Goal: Task Accomplishment & Management: Use online tool/utility

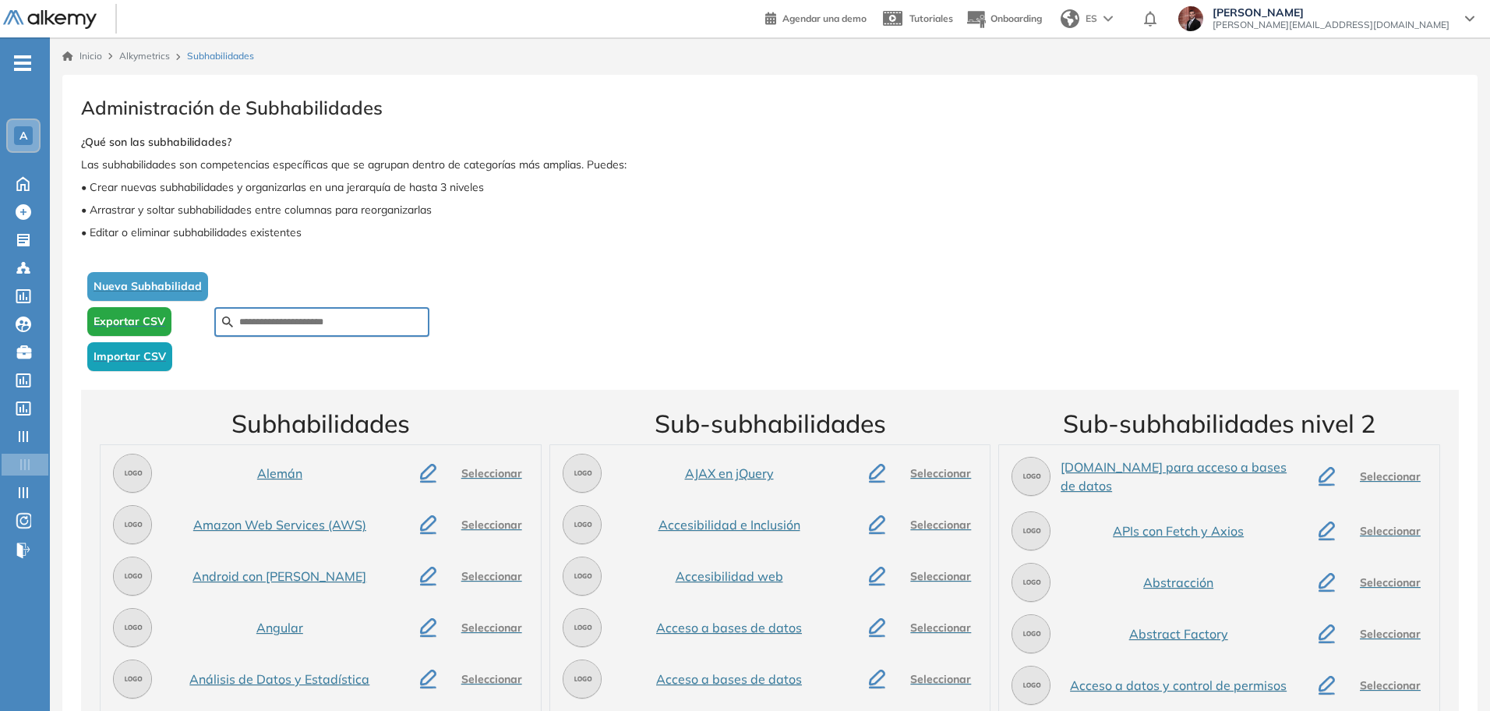
drag, startPoint x: 129, startPoint y: 319, endPoint x: 976, endPoint y: 67, distance: 883.8
click at [129, 319] on span "Exportar CSV" at bounding box center [130, 321] width 72 height 16
